Goal: Task Accomplishment & Management: Complete application form

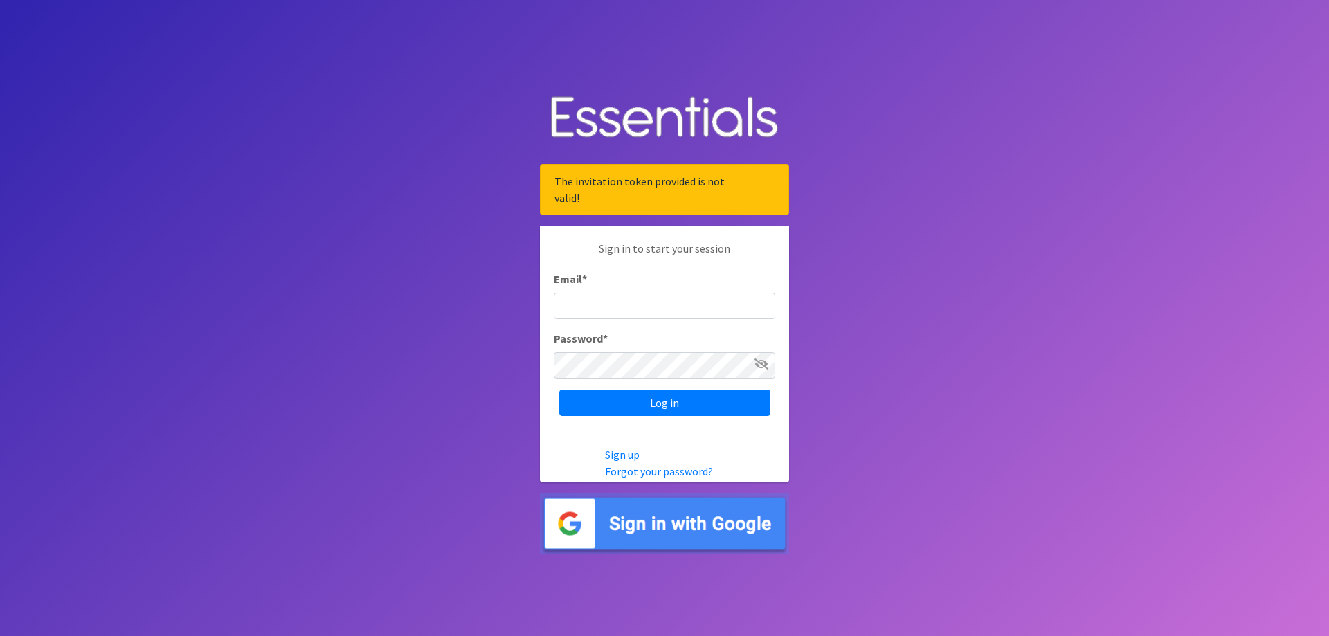
click at [600, 301] on input "Email *" at bounding box center [665, 306] width 222 height 26
click at [595, 300] on input "Email *" at bounding box center [665, 306] width 222 height 26
type input "[PERSON_NAME][EMAIL_ADDRESS][PERSON_NAME][DOMAIN_NAME]"
click at [559, 390] on input "Log in" at bounding box center [664, 403] width 211 height 26
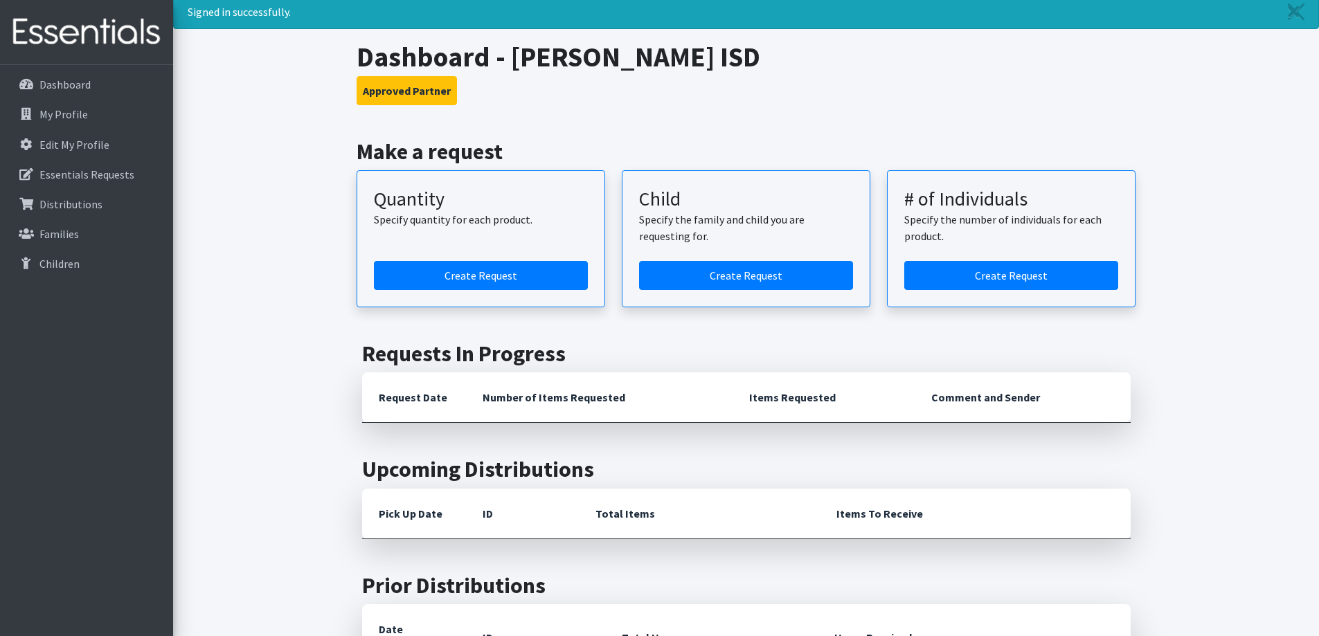
scroll to position [69, 0]
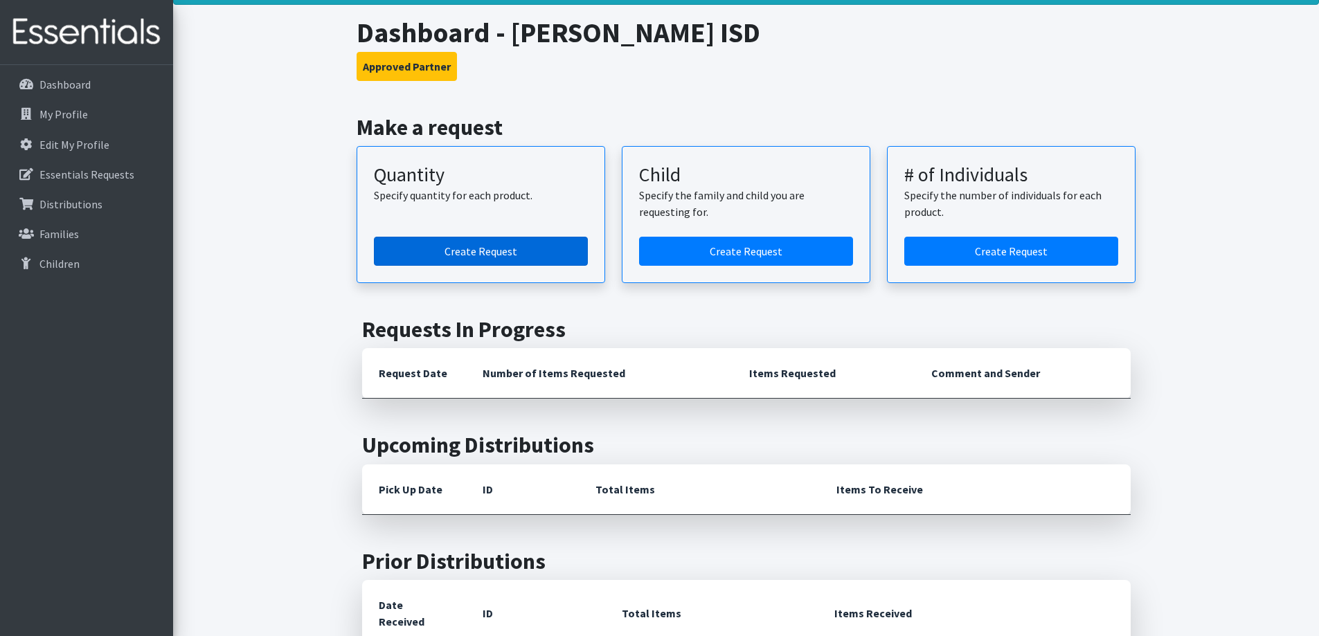
click at [476, 246] on link "Create Request" at bounding box center [481, 251] width 214 height 29
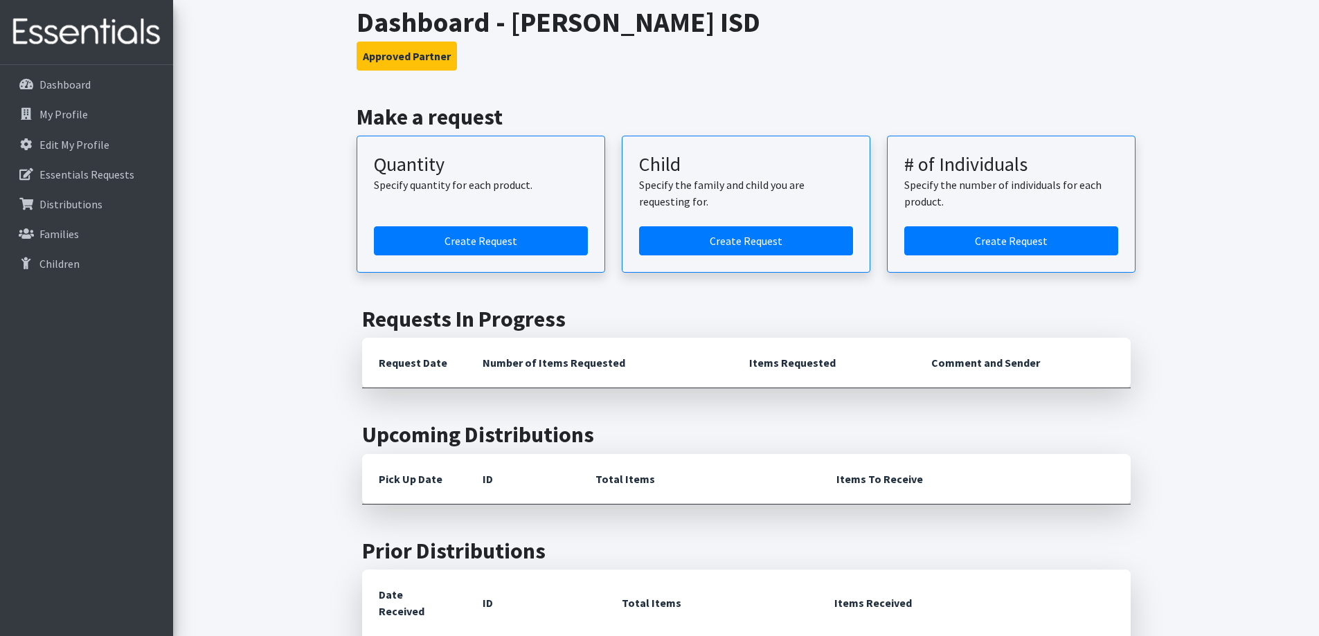
scroll to position [0, 0]
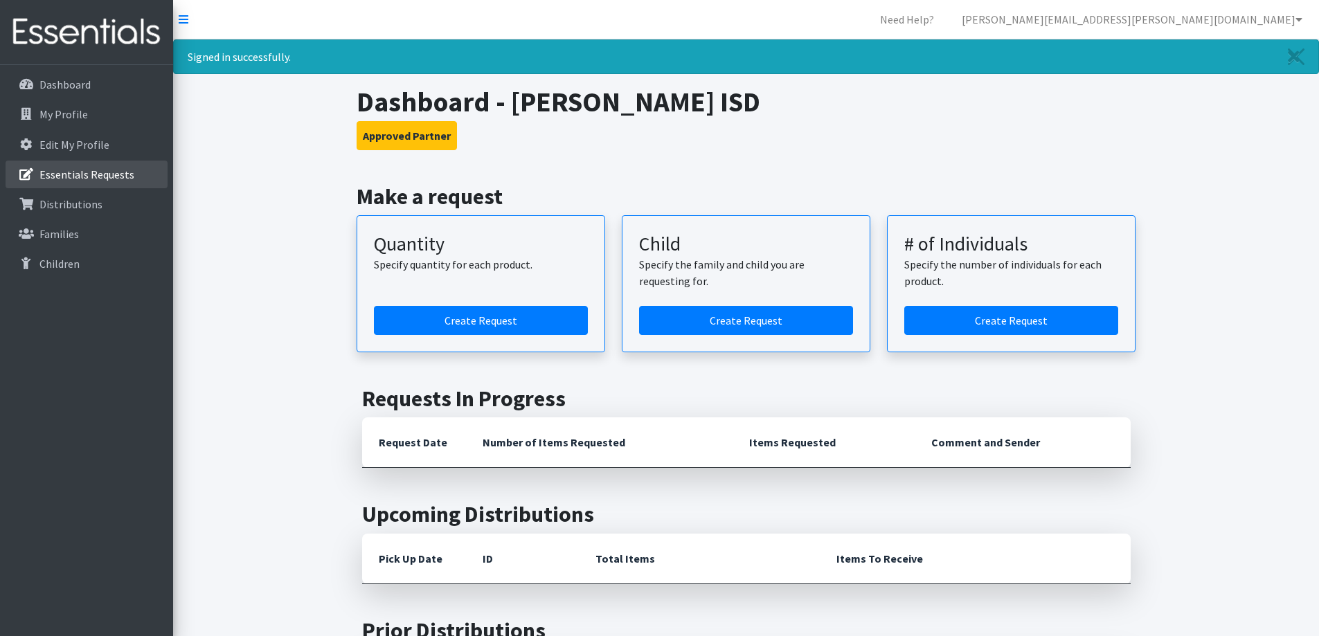
click at [111, 174] on p "Essentials Requests" at bounding box center [86, 175] width 95 height 14
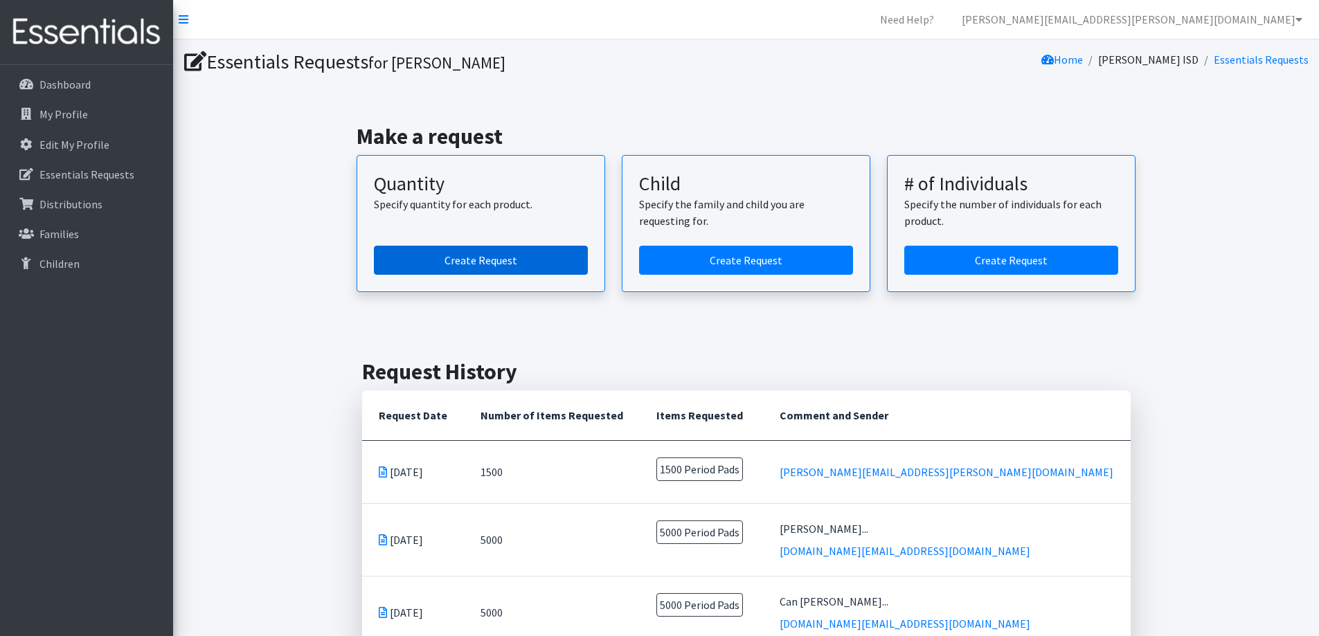
click at [523, 267] on link "Create Request" at bounding box center [481, 260] width 214 height 29
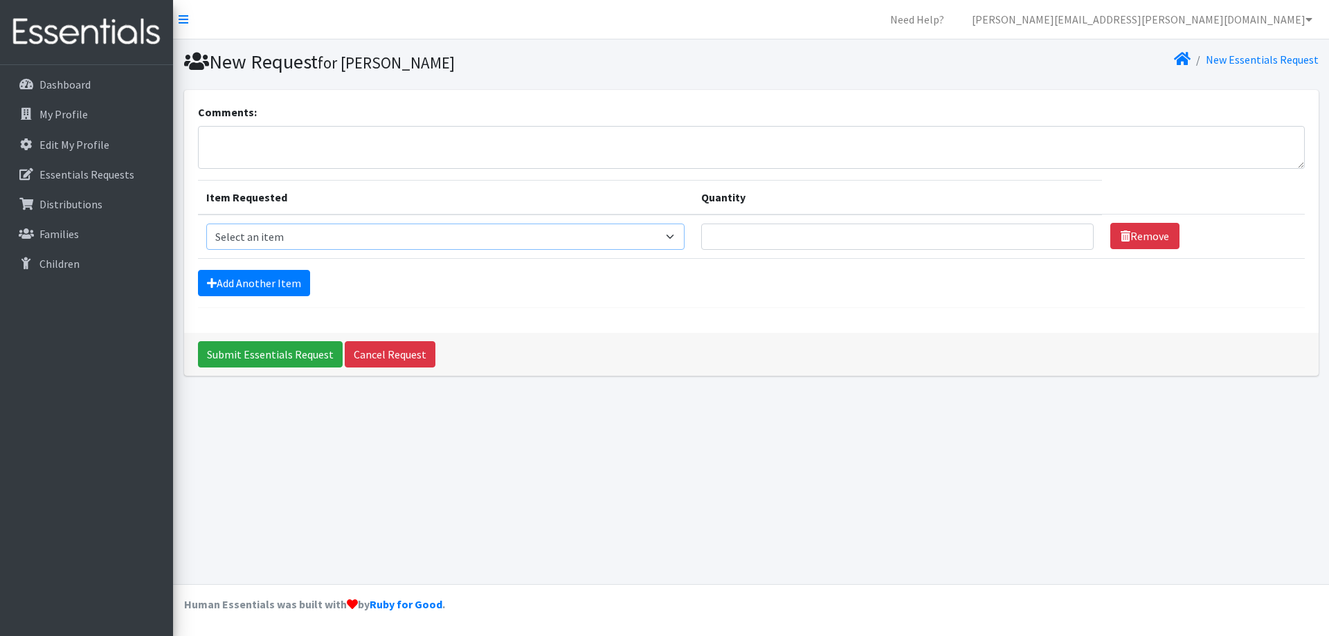
click at [676, 238] on select "Select an item Baby Formula Kids (Newborn) Kids (Preemie) Kids (Size 1) Kids (S…" at bounding box center [445, 237] width 479 height 26
select select "1534"
click at [206, 224] on select "Select an item Baby Formula Kids (Newborn) Kids (Preemie) Kids (Size 1) Kids (S…" at bounding box center [445, 237] width 479 height 26
click at [811, 485] on div "New Request for [PERSON_NAME] New Essentials Request Comments: Item Requested Q…" at bounding box center [751, 311] width 1156 height 545
click at [818, 240] on input "Quantity" at bounding box center [897, 237] width 393 height 26
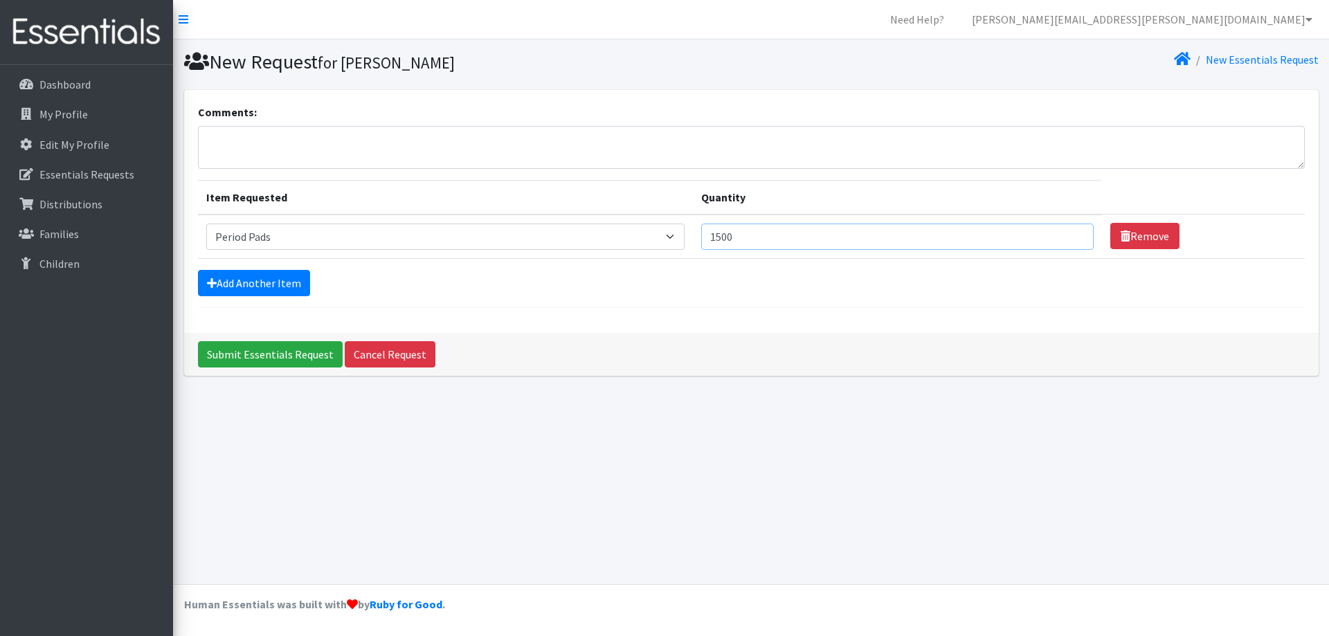
drag, startPoint x: 750, startPoint y: 236, endPoint x: 718, endPoint y: 231, distance: 32.3
click at [718, 231] on input "1500" at bounding box center [897, 237] width 393 height 26
type input "2000"
click at [293, 354] on input "Submit Essentials Request" at bounding box center [270, 354] width 145 height 26
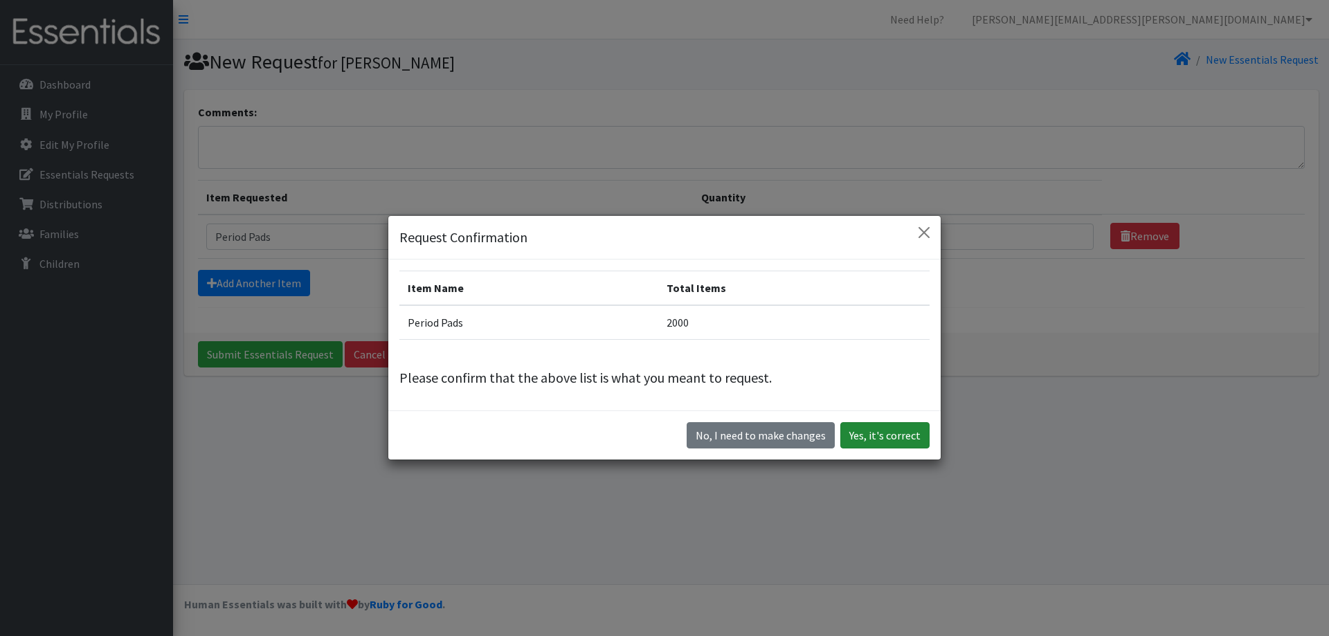
click at [888, 438] on button "Yes, it's correct" at bounding box center [884, 435] width 89 height 26
